Goal: Task Accomplishment & Management: Complete application form

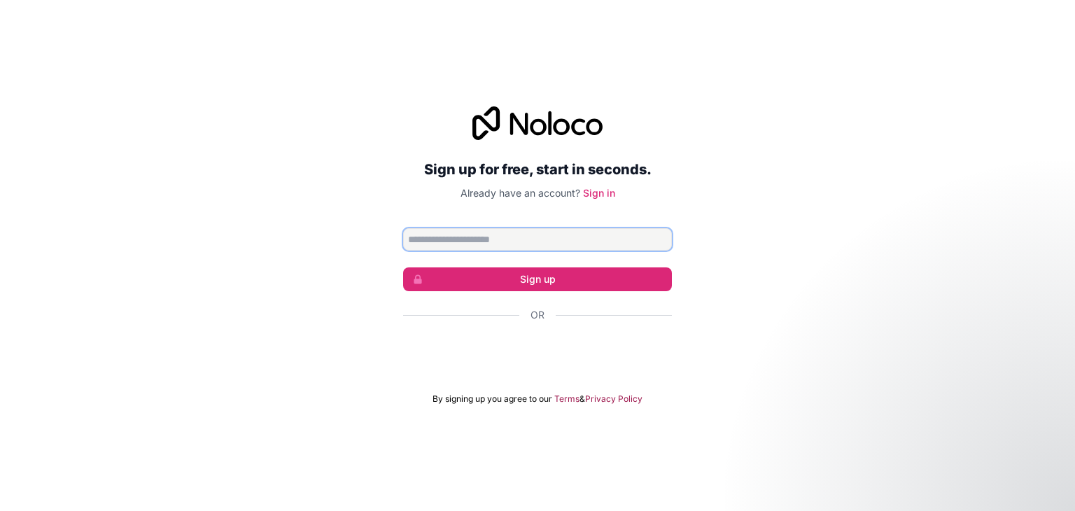
click at [506, 241] on input "Email address" at bounding box center [537, 239] width 269 height 22
type input "**********"
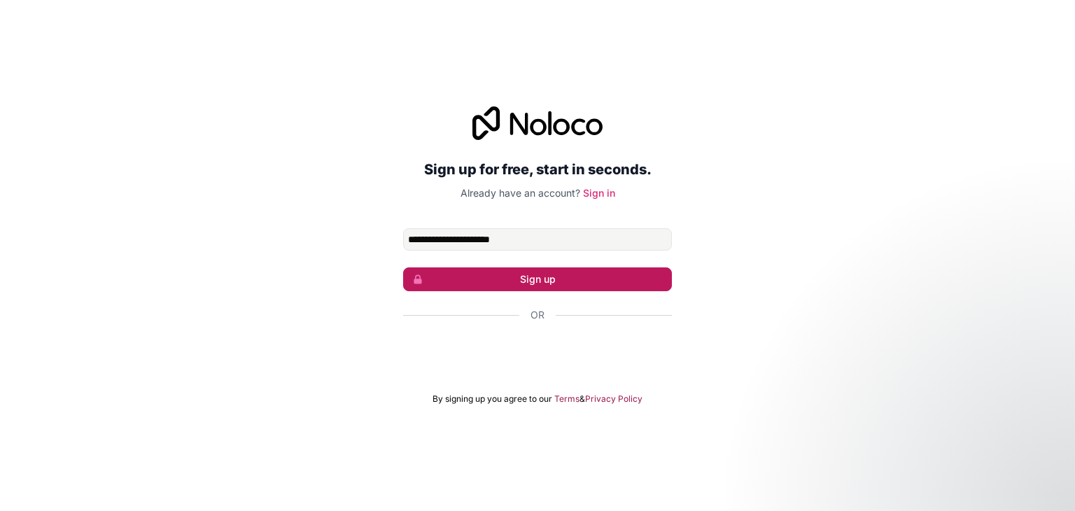
click at [561, 279] on button "Sign up" at bounding box center [537, 279] width 269 height 24
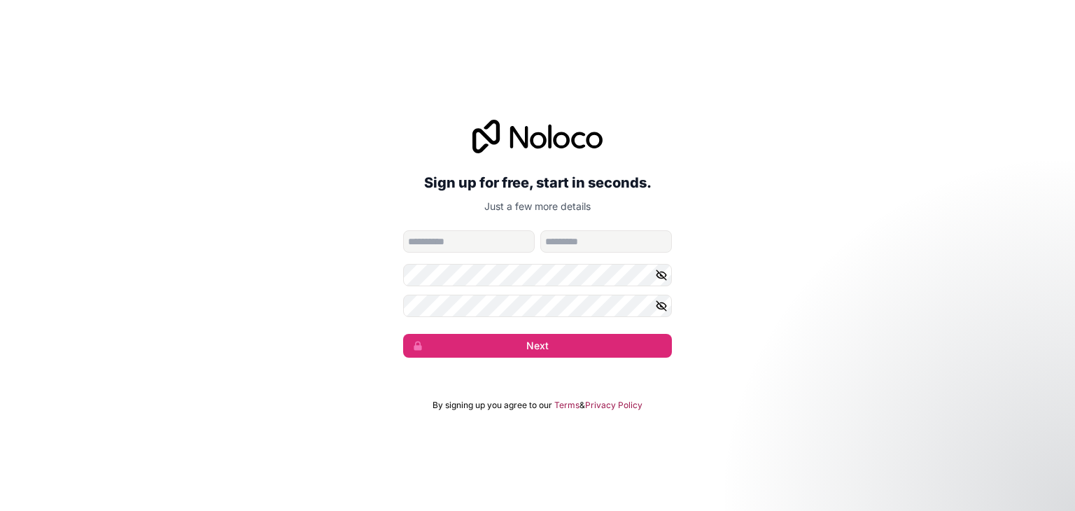
click at [659, 274] on icon "button" at bounding box center [661, 275] width 13 height 13
click at [662, 305] on icon "button" at bounding box center [661, 306] width 13 height 13
click at [662, 305] on icon "button" at bounding box center [662, 306] width 2 height 2
click at [662, 305] on icon "button" at bounding box center [661, 306] width 13 height 13
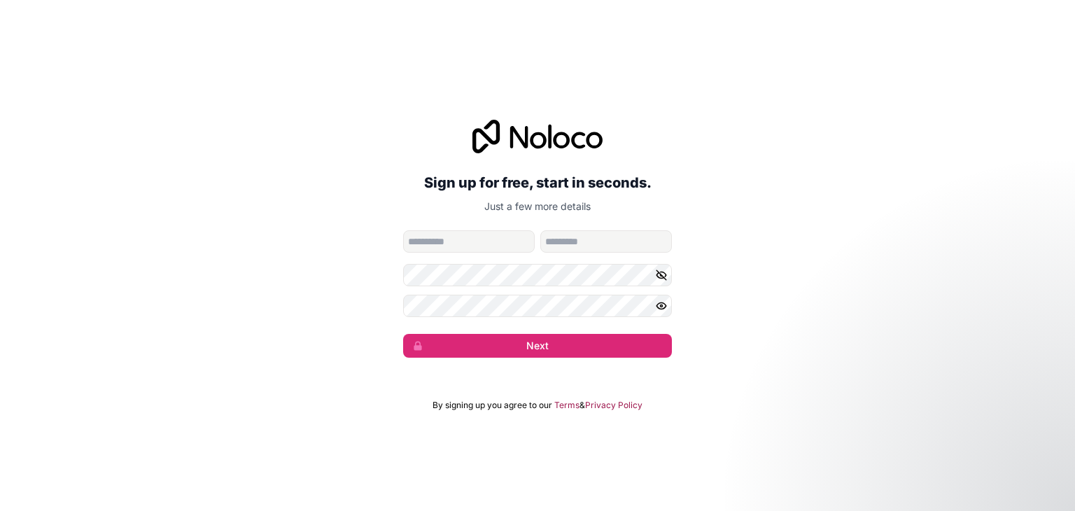
click at [661, 301] on icon "button" at bounding box center [661, 306] width 13 height 13
click at [659, 272] on icon "button" at bounding box center [661, 275] width 10 height 10
click at [659, 272] on icon "button" at bounding box center [661, 275] width 10 height 6
click at [659, 311] on icon "button" at bounding box center [661, 306] width 13 height 13
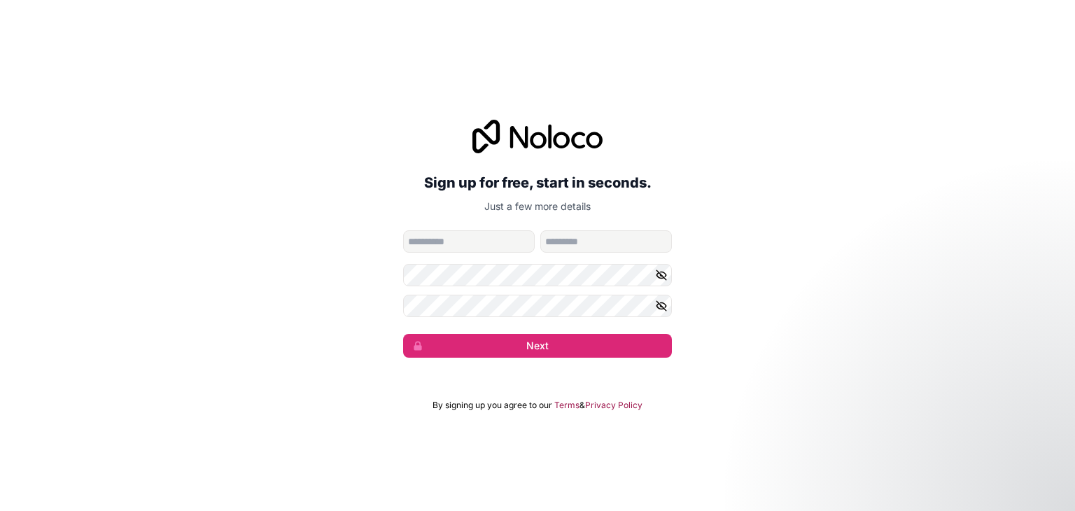
click at [659, 311] on icon "button" at bounding box center [661, 306] width 13 height 13
click at [659, 271] on icon "button" at bounding box center [661, 275] width 13 height 13
click at [659, 276] on icon "button" at bounding box center [661, 275] width 13 height 13
click at [463, 239] on input "given-name" at bounding box center [469, 241] width 132 height 22
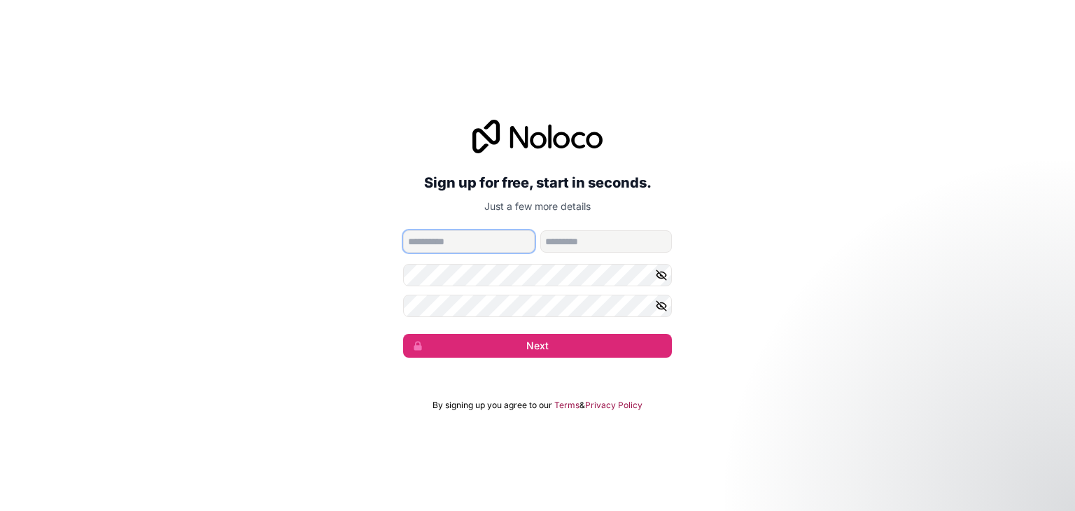
type input "**********"
type input "*******"
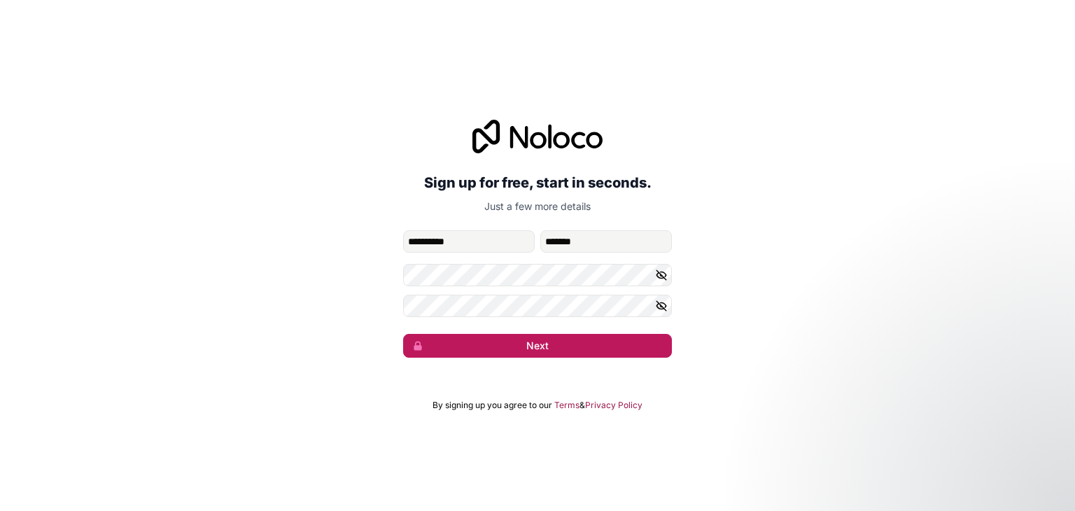
click at [618, 356] on button "Next" at bounding box center [537, 346] width 269 height 24
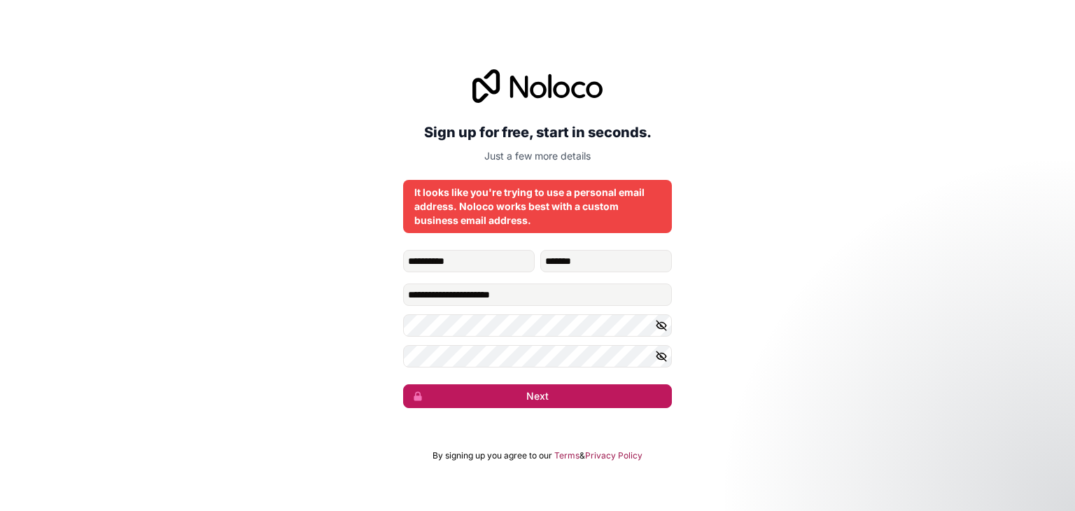
click at [552, 395] on button "Next" at bounding box center [537, 396] width 269 height 24
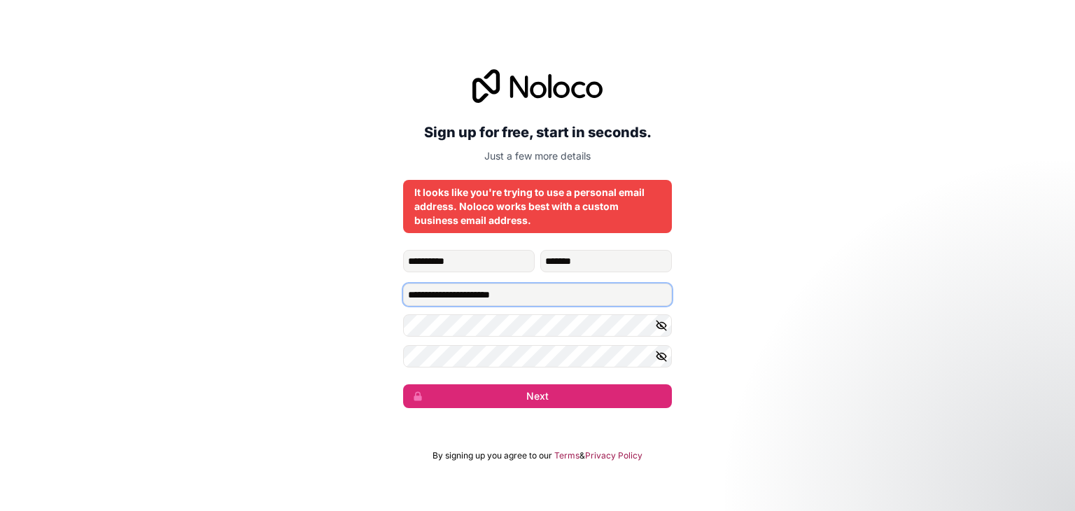
click at [576, 299] on input "**********" at bounding box center [537, 294] width 269 height 22
type input "*"
click at [449, 294] on input "Email address" at bounding box center [537, 294] width 269 height 22
type input "**********"
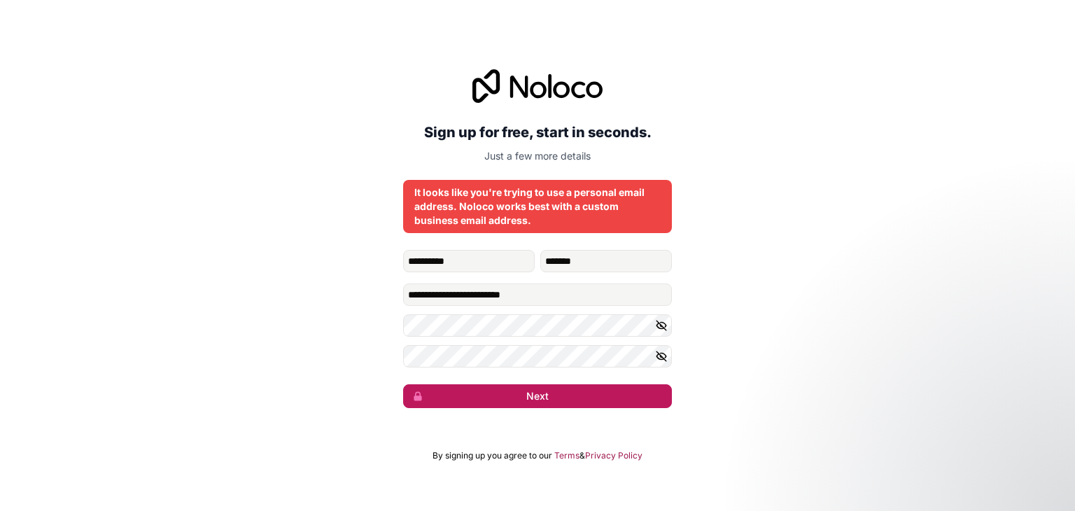
click at [586, 397] on button "Next" at bounding box center [537, 396] width 269 height 24
click at [577, 399] on button "Next" at bounding box center [537, 396] width 269 height 24
click at [573, 398] on button "Next" at bounding box center [537, 396] width 269 height 24
click at [570, 398] on button "Next" at bounding box center [537, 396] width 269 height 24
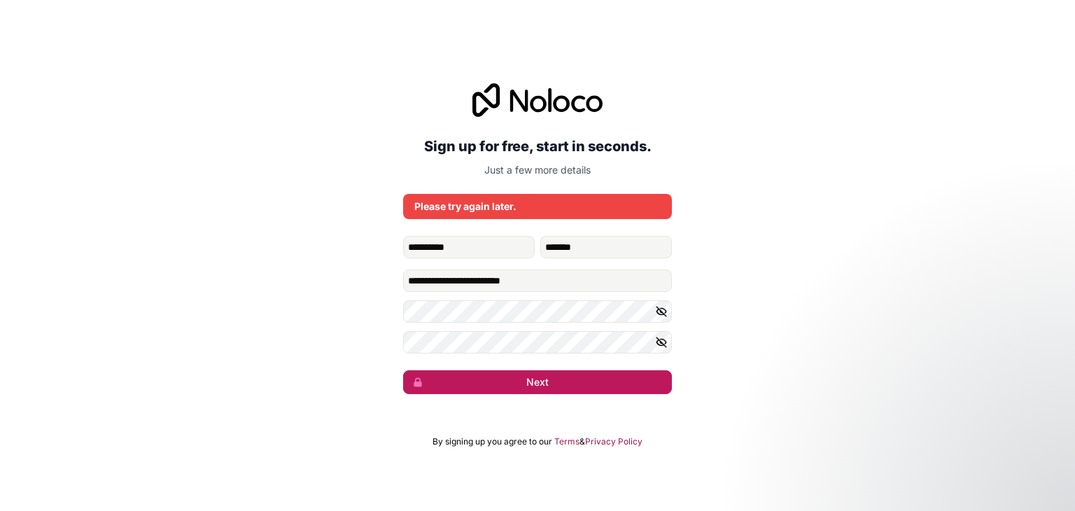
click at [551, 386] on button "Next" at bounding box center [537, 382] width 269 height 24
